Goal: Task Accomplishment & Management: Manage account settings

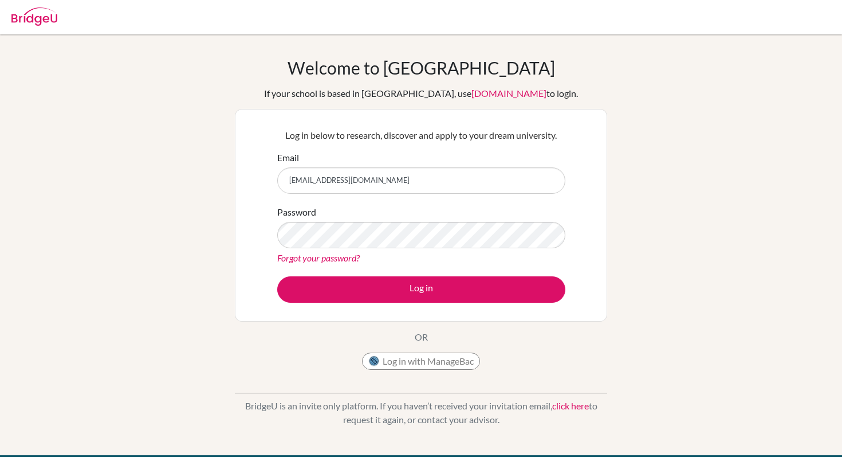
type input "[EMAIL_ADDRESS][DOMAIN_NAME]"
click at [602, 216] on div "Log in below to research, discover and apply to your dream university. Email [E…" at bounding box center [421, 215] width 372 height 213
click at [277, 276] on button "Log in" at bounding box center [421, 289] width 288 height 26
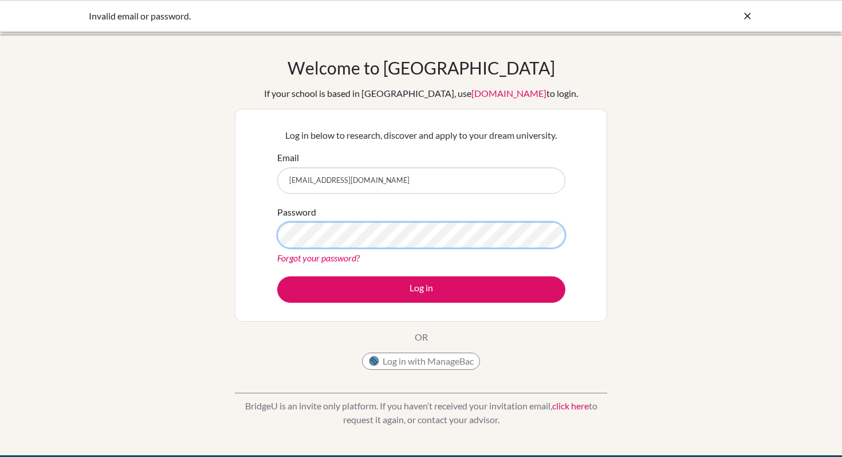
click at [277, 276] on button "Log in" at bounding box center [421, 289] width 288 height 26
